Goal: Information Seeking & Learning: Check status

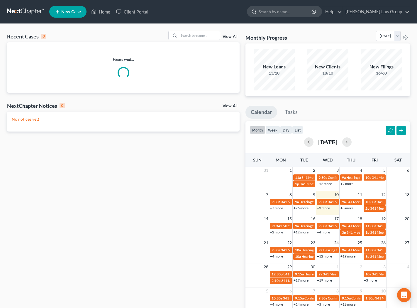
click at [293, 13] on input "search" at bounding box center [286, 11] width 54 height 11
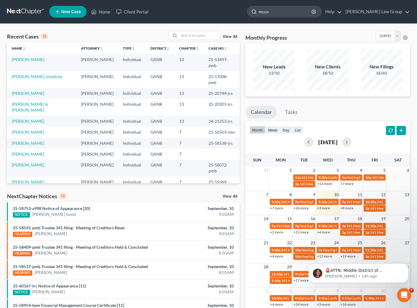
type input "[PERSON_NAME]"
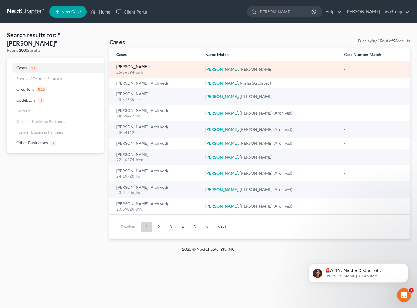
click at [133, 69] on link "[PERSON_NAME]" at bounding box center [132, 67] width 32 height 4
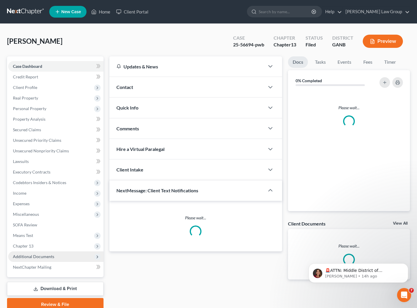
click at [41, 257] on span "Additional Documents" at bounding box center [33, 256] width 41 height 5
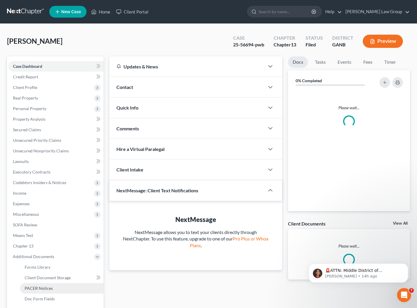
click at [58, 287] on link "PACER Notices" at bounding box center [62, 288] width 84 height 11
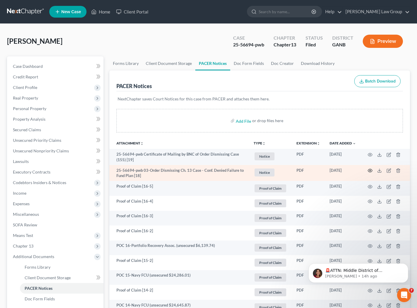
click at [369, 171] on icon "button" at bounding box center [370, 170] width 5 height 5
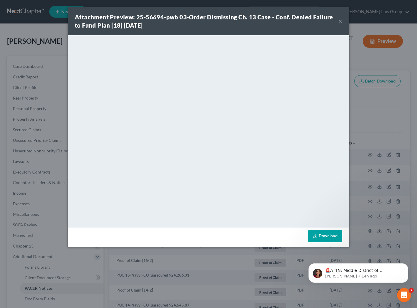
click at [342, 22] on button "×" at bounding box center [340, 21] width 4 height 7
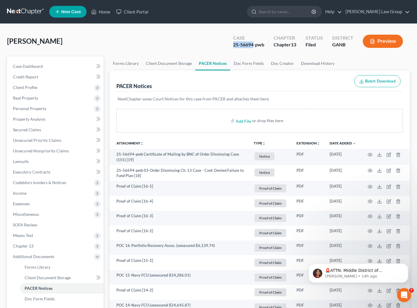
drag, startPoint x: 253, startPoint y: 44, endPoint x: 230, endPoint y: 44, distance: 22.6
click at [230, 44] on div "Case 25-56694-pwb" at bounding box center [248, 41] width 40 height 17
copy div "25-56694"
click at [44, 88] on span "Client Profile" at bounding box center [55, 87] width 95 height 11
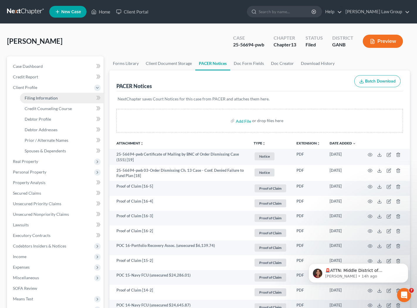
click at [44, 99] on span "Filing Information" at bounding box center [41, 97] width 33 height 5
select select "1"
select select "0"
select select "3"
select select "10"
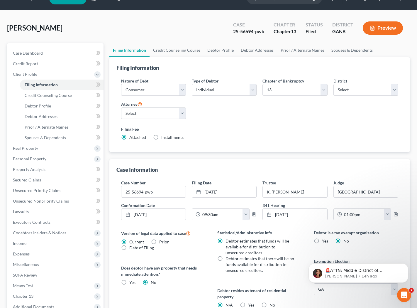
scroll to position [13, 0]
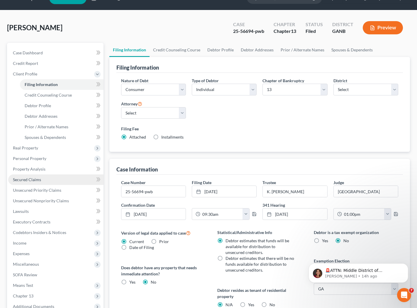
click at [41, 175] on link "Secured Claims" at bounding box center [55, 179] width 95 height 11
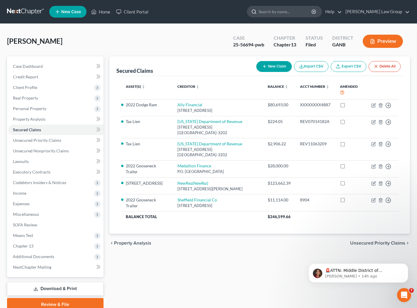
click at [307, 13] on input "search" at bounding box center [286, 11] width 54 height 11
paste input "25-55448"
type input "25-55448"
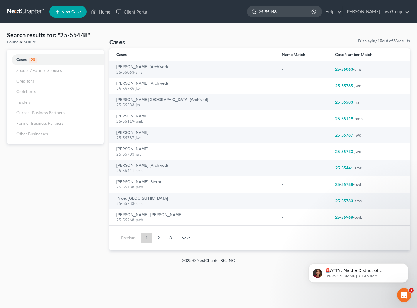
click at [288, 12] on input "25-55448" at bounding box center [286, 11] width 54 height 11
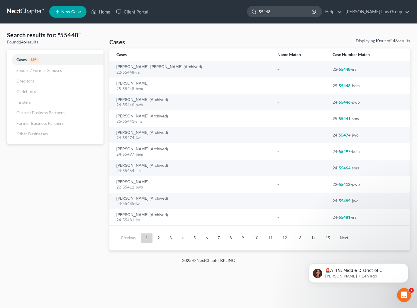
type input "55448"
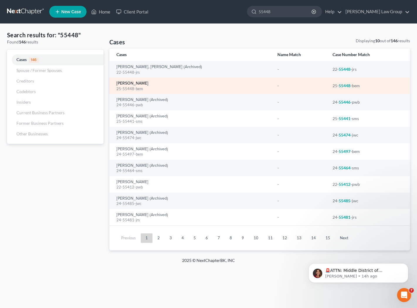
click at [140, 83] on link "[PERSON_NAME]" at bounding box center [132, 83] width 32 height 4
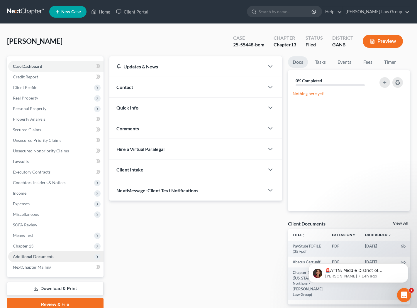
click at [48, 257] on span "Additional Documents" at bounding box center [33, 256] width 41 height 5
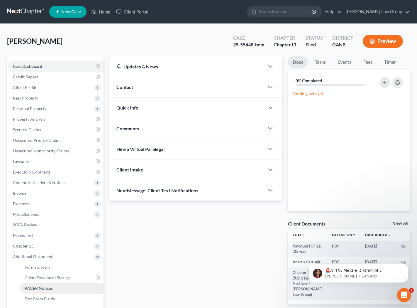
click at [46, 287] on span "PACER Notices" at bounding box center [39, 287] width 28 height 5
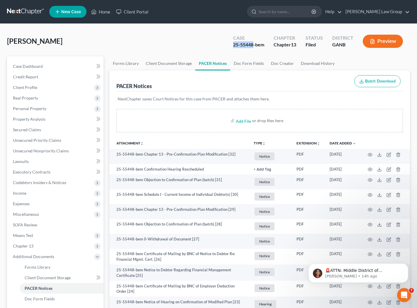
drag, startPoint x: 253, startPoint y: 45, endPoint x: 228, endPoint y: 45, distance: 24.9
click at [228, 45] on div "Case 25-55448-bem" at bounding box center [248, 41] width 40 height 17
copy div "25-55448"
